Goal: Task Accomplishment & Management: Manage account settings

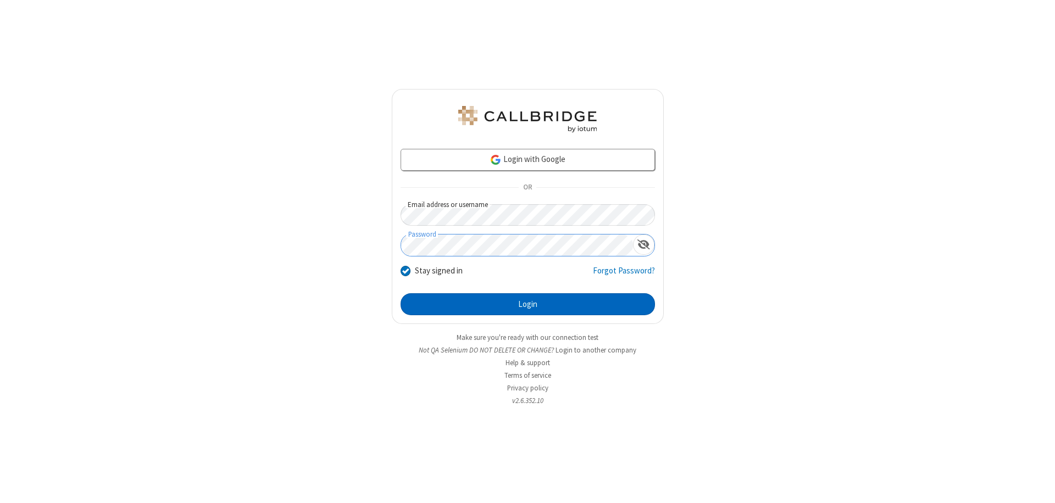
click at [528, 304] on button "Login" at bounding box center [528, 304] width 254 height 22
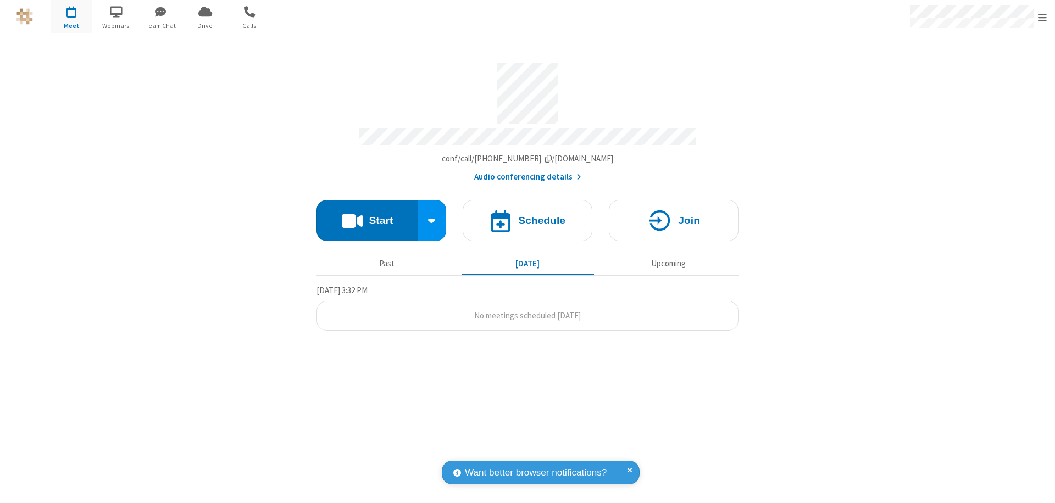
click at [1043, 17] on span "Open menu" at bounding box center [1042, 17] width 9 height 11
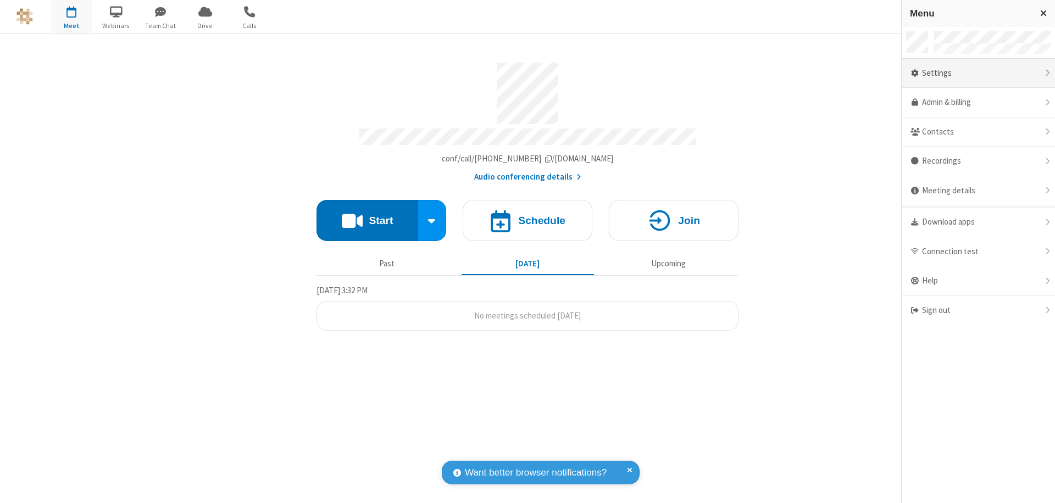
click at [978, 73] on div "Settings" at bounding box center [978, 74] width 153 height 30
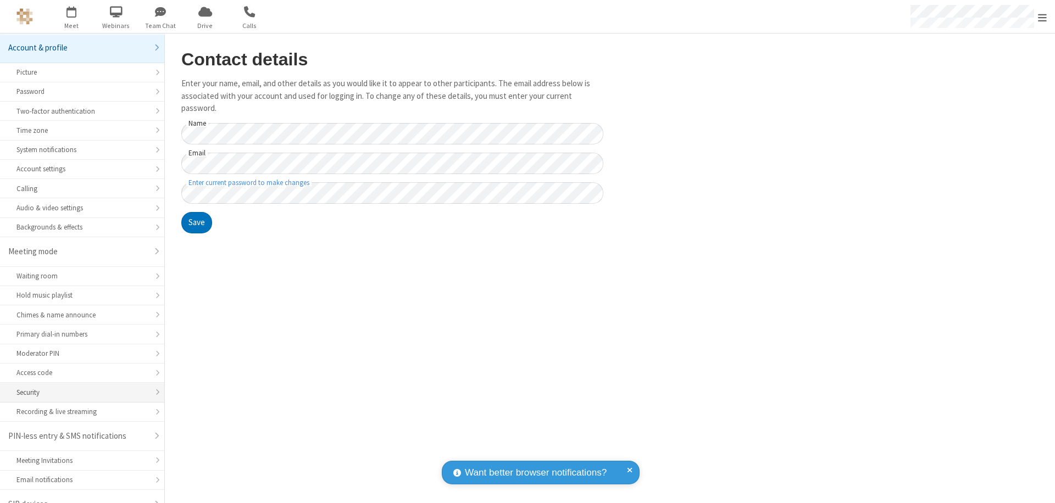
click at [78, 387] on div "Security" at bounding box center [81, 392] width 131 height 10
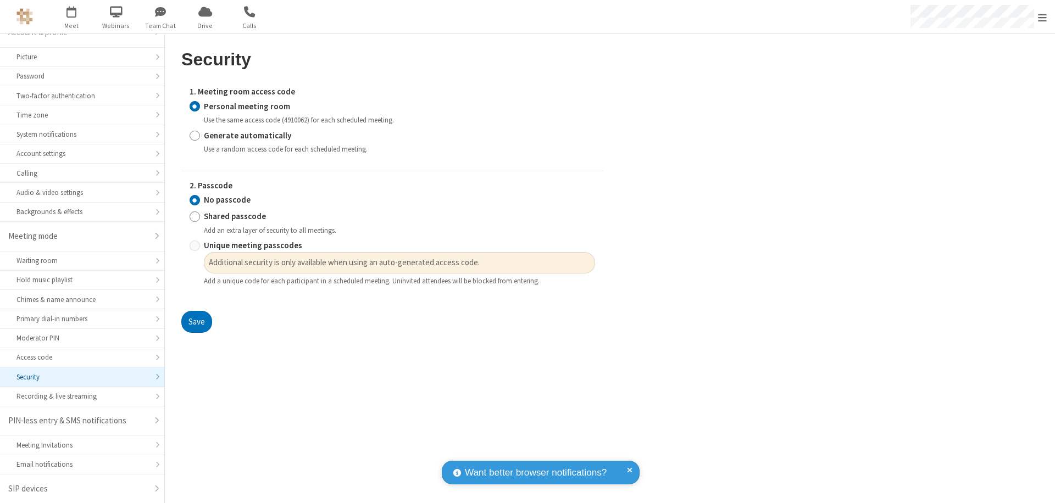
click at [195, 135] on input "Generate automatically" at bounding box center [195, 136] width 10 height 12
radio input "true"
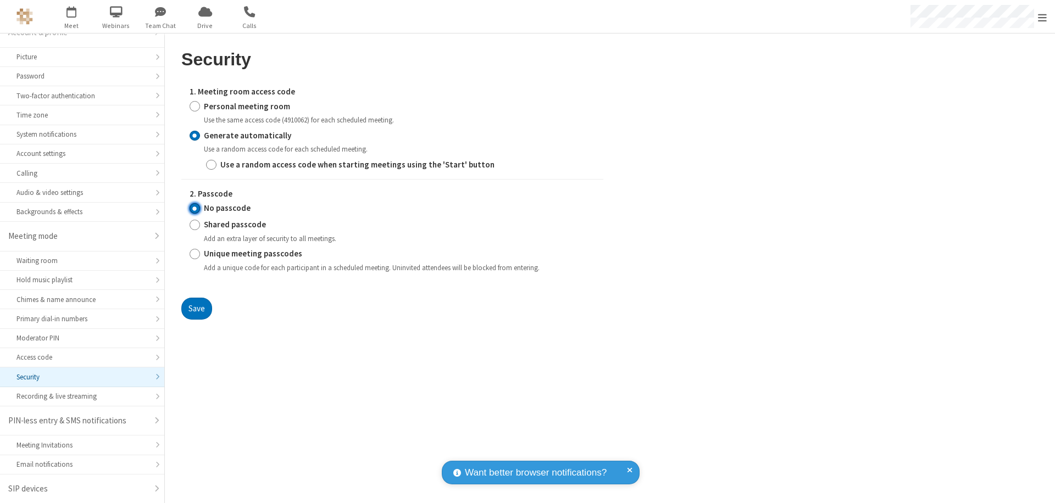
click at [195, 208] on input "No passcode" at bounding box center [195, 209] width 10 height 12
click at [196, 308] on button "Save" at bounding box center [196, 309] width 31 height 22
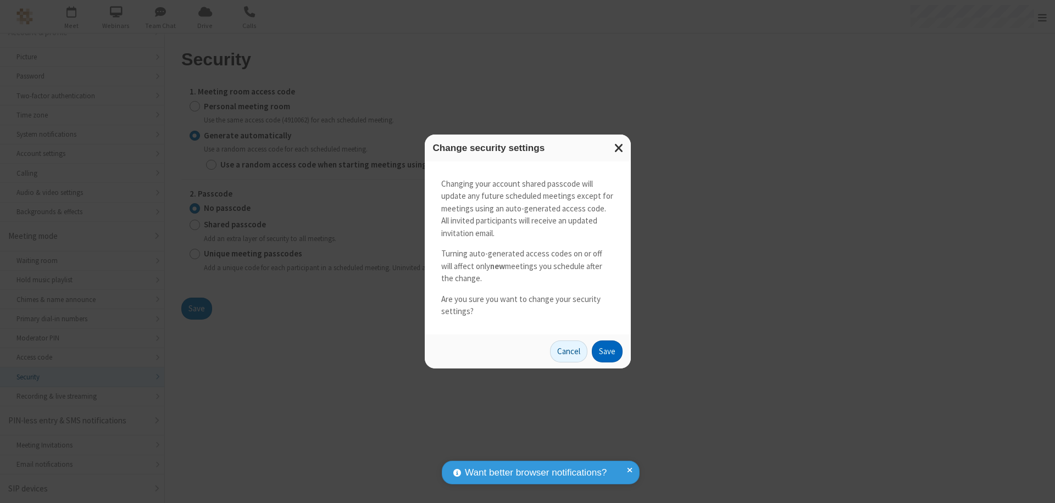
click at [607, 351] on button "Save" at bounding box center [607, 352] width 31 height 22
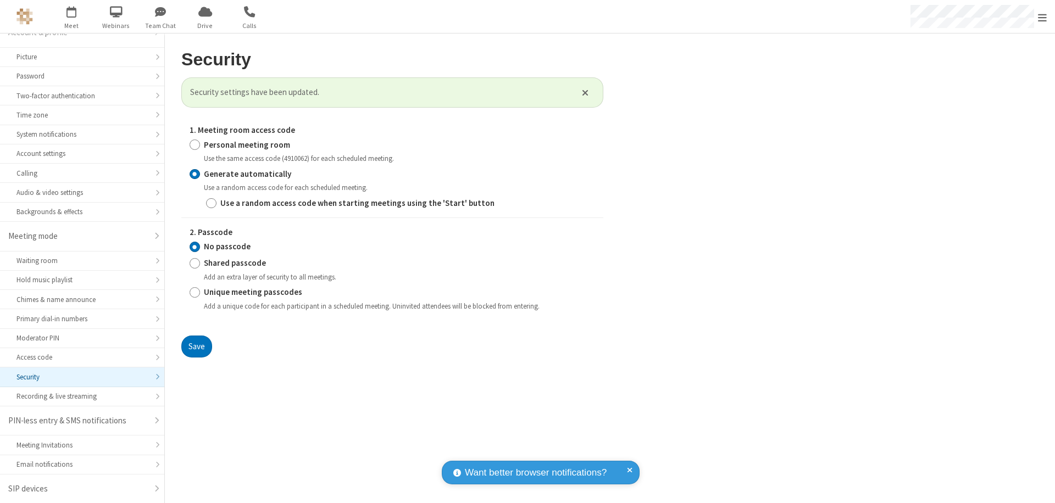
click at [1043, 17] on span "Open menu" at bounding box center [1042, 17] width 9 height 11
click at [71, 16] on span "button" at bounding box center [71, 11] width 41 height 19
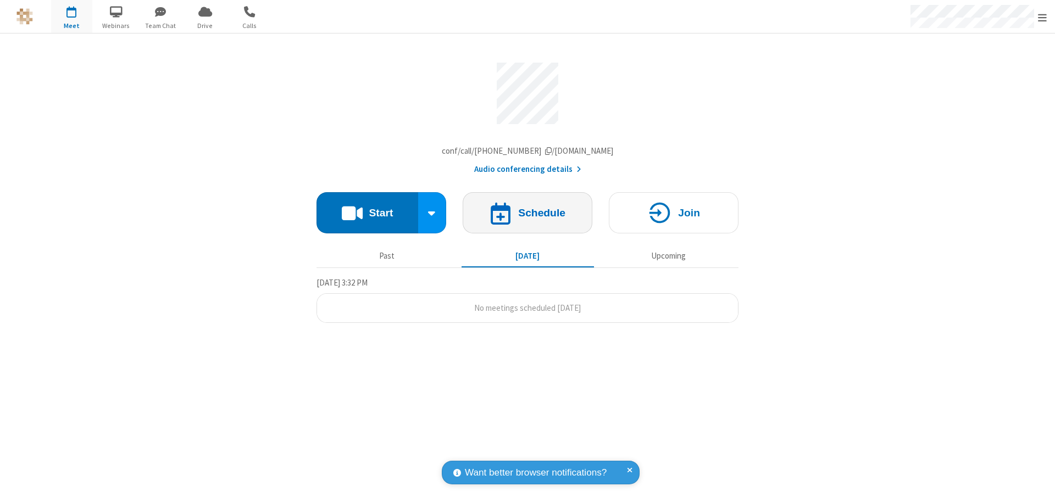
click at [528, 215] on h4 "Schedule" at bounding box center [541, 213] width 47 height 10
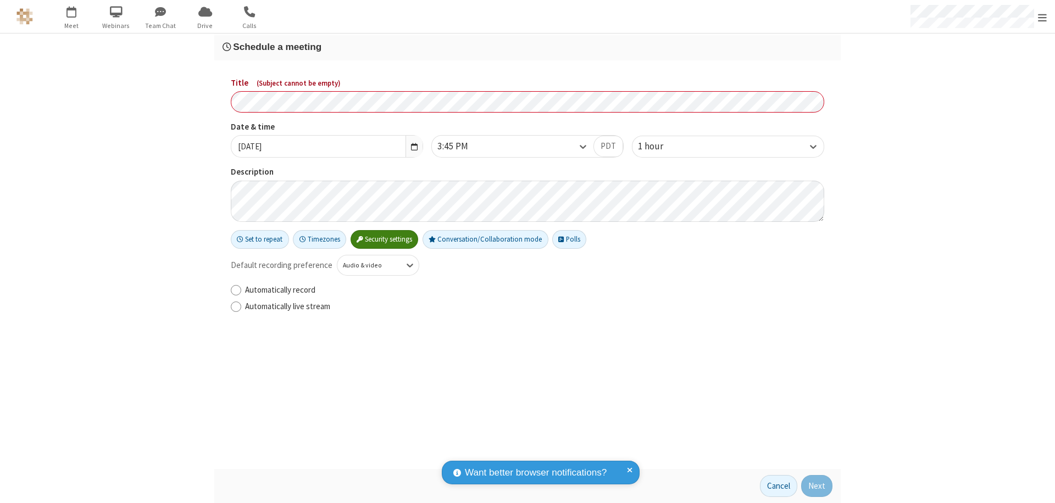
click at [528, 47] on h3 "Schedule a meeting" at bounding box center [528, 47] width 610 height 10
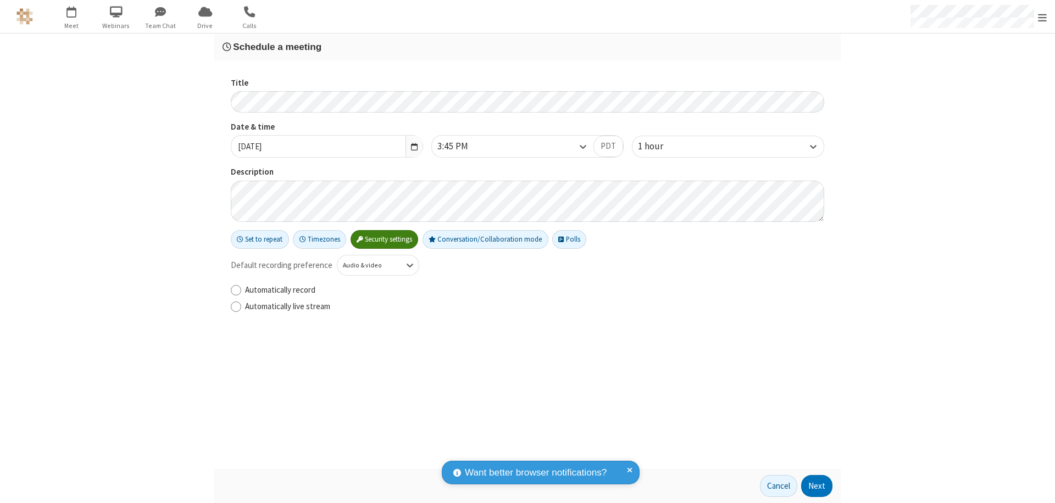
click at [817, 486] on button "Next" at bounding box center [816, 486] width 31 height 22
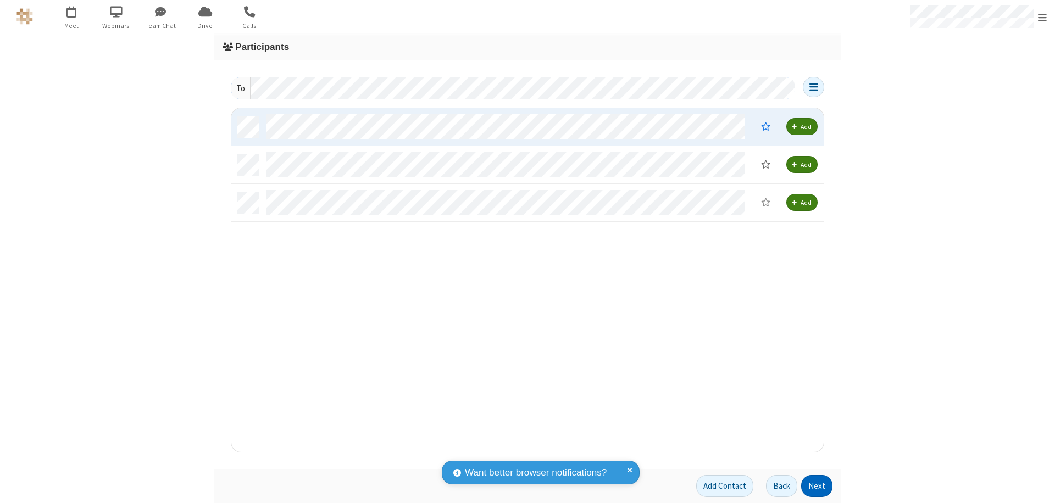
click at [817, 486] on button "Next" at bounding box center [816, 486] width 31 height 22
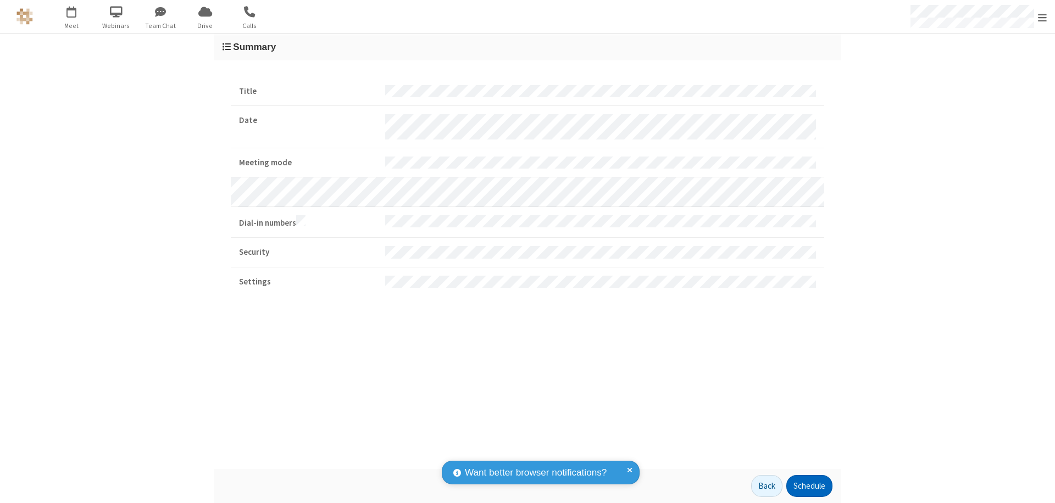
click at [809, 486] on button "Schedule" at bounding box center [809, 486] width 46 height 22
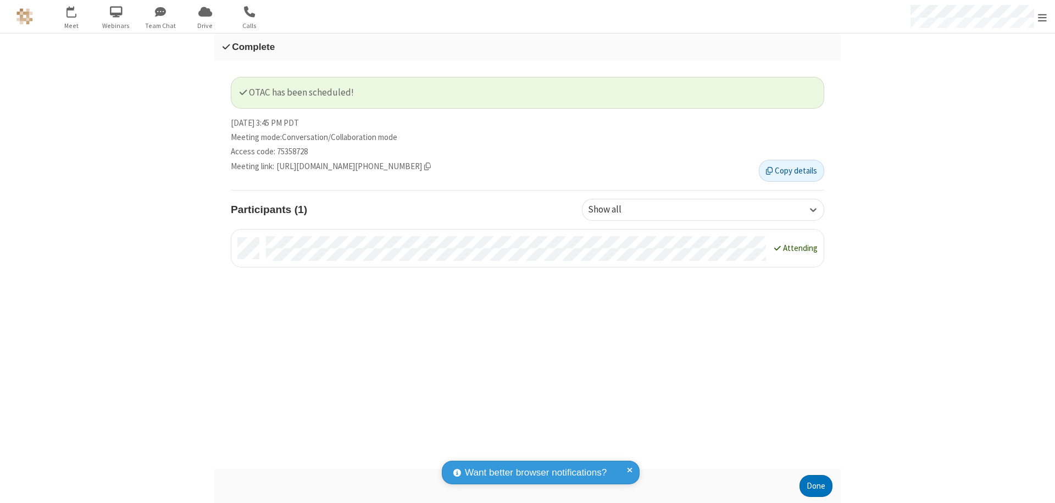
click at [816, 486] on button "Done" at bounding box center [816, 486] width 33 height 22
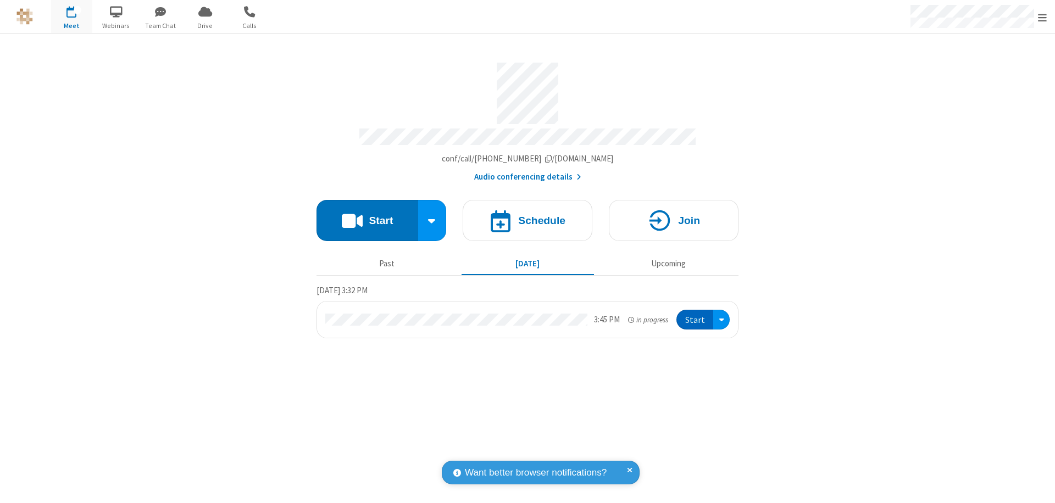
click at [696, 315] on button "Start" at bounding box center [695, 320] width 37 height 20
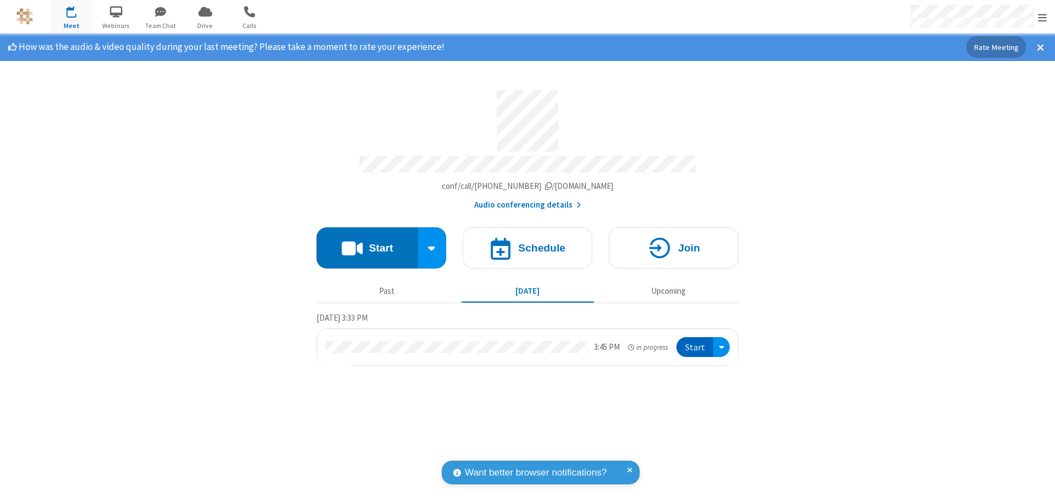
click at [1043, 17] on span "Open menu" at bounding box center [1042, 17] width 9 height 11
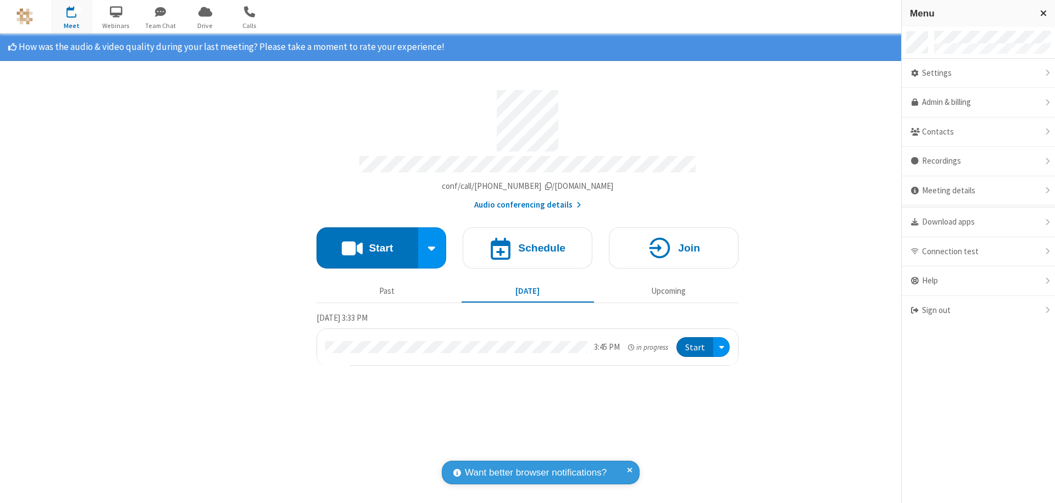
click at [978, 73] on div "Settings" at bounding box center [978, 74] width 153 height 30
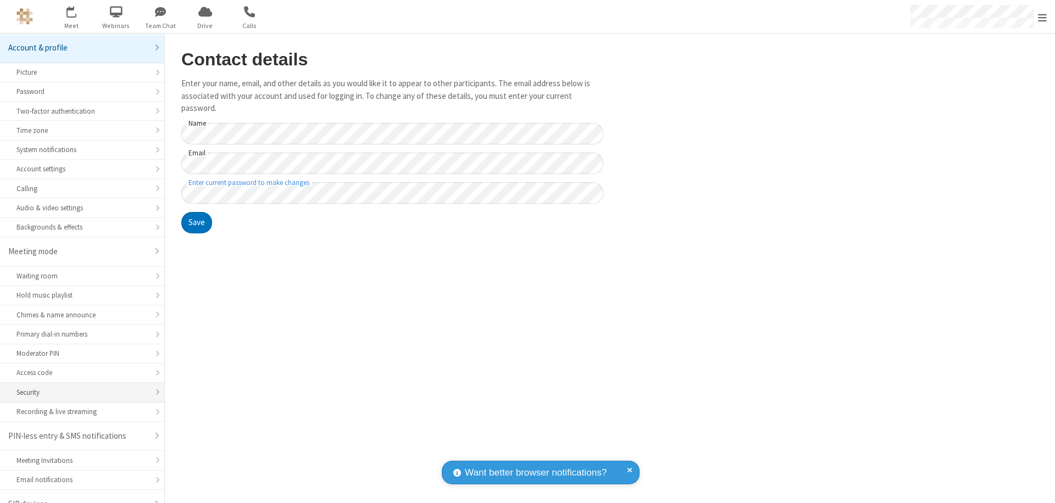
click at [78, 387] on div "Security" at bounding box center [81, 392] width 131 height 10
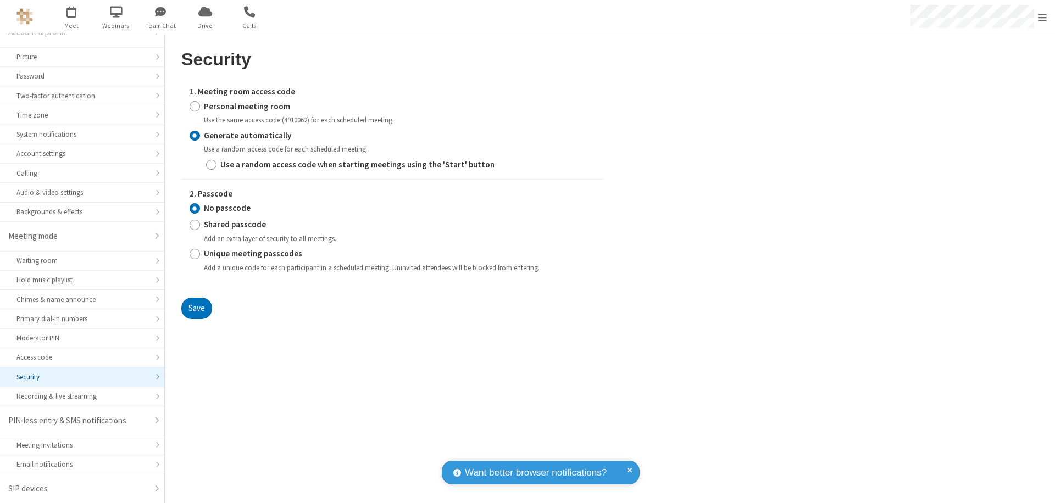
click at [195, 106] on input "Personal meeting room" at bounding box center [195, 107] width 10 height 12
radio input "true"
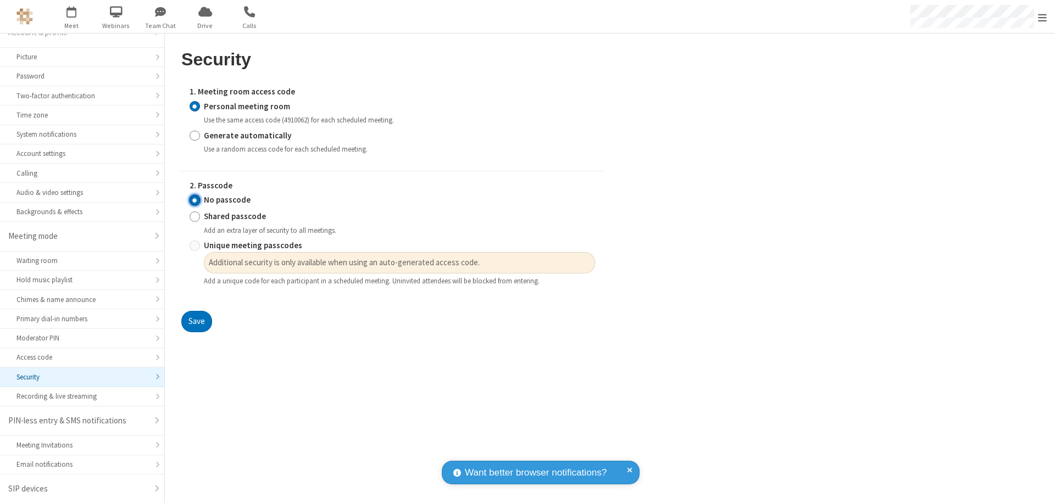
click at [195, 200] on input "No passcode" at bounding box center [195, 201] width 10 height 12
click at [196, 322] on button "Save" at bounding box center [196, 322] width 31 height 22
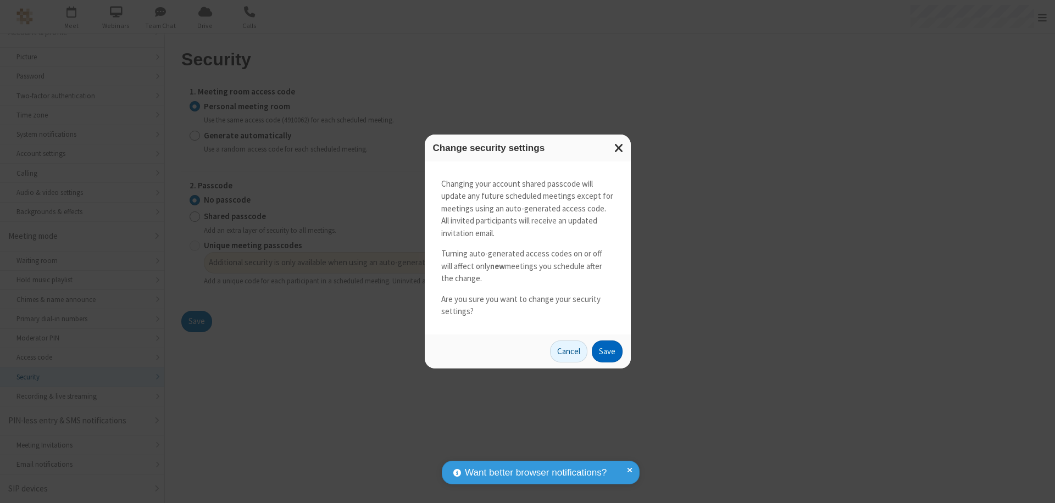
click at [607, 351] on button "Save" at bounding box center [607, 352] width 31 height 22
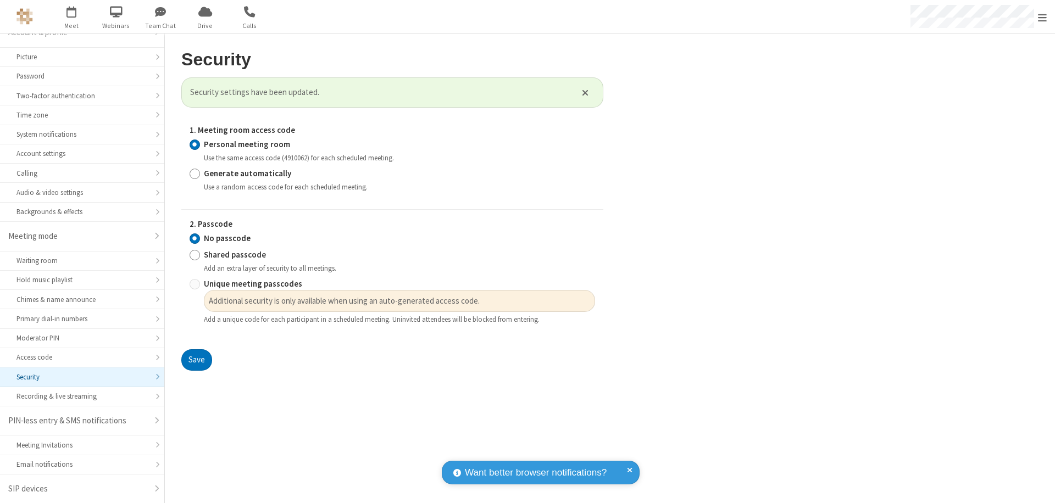
click at [1043, 16] on span "Open menu" at bounding box center [1042, 17] width 9 height 11
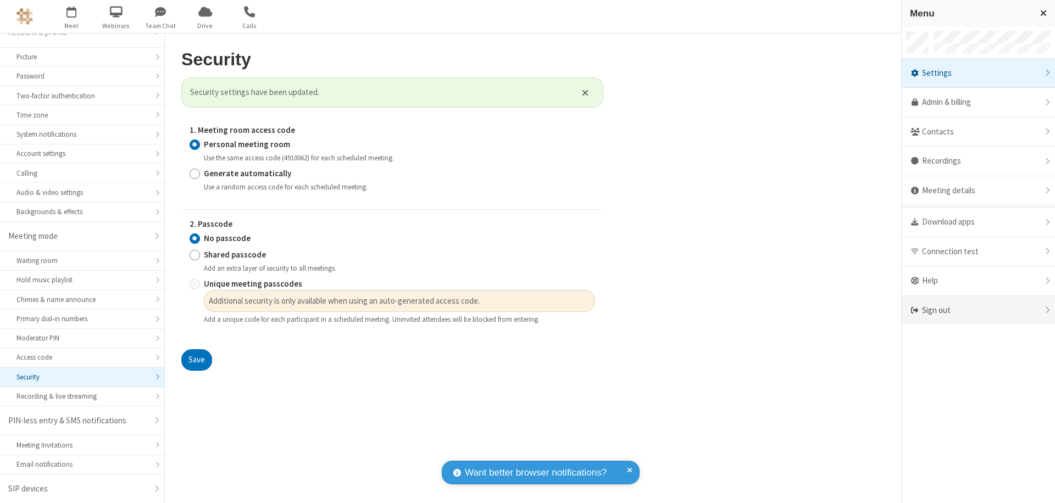
click at [978, 311] on div "Sign out" at bounding box center [978, 310] width 153 height 29
